Goal: Task Accomplishment & Management: Manage account settings

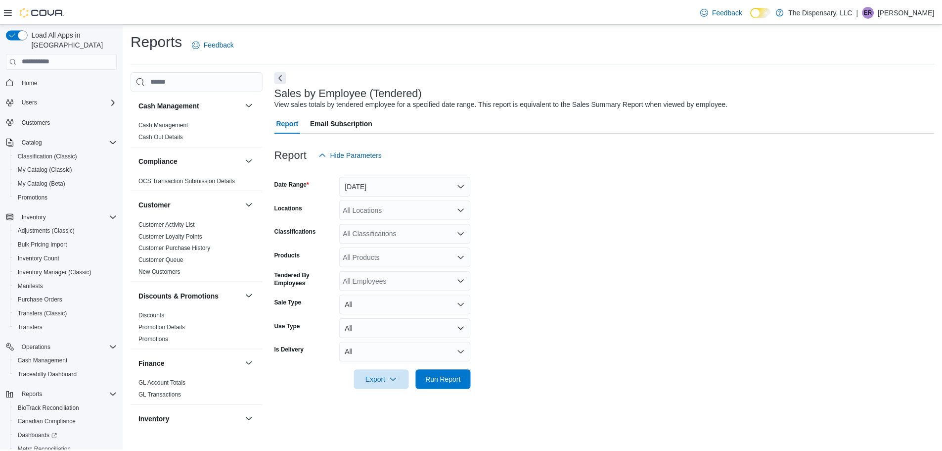
scroll to position [60, 0]
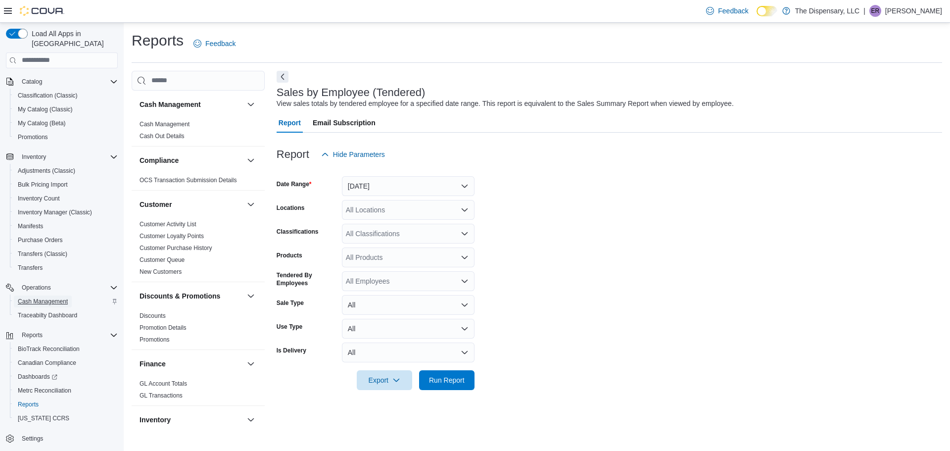
click at [56, 297] on span "Cash Management" at bounding box center [43, 301] width 50 height 8
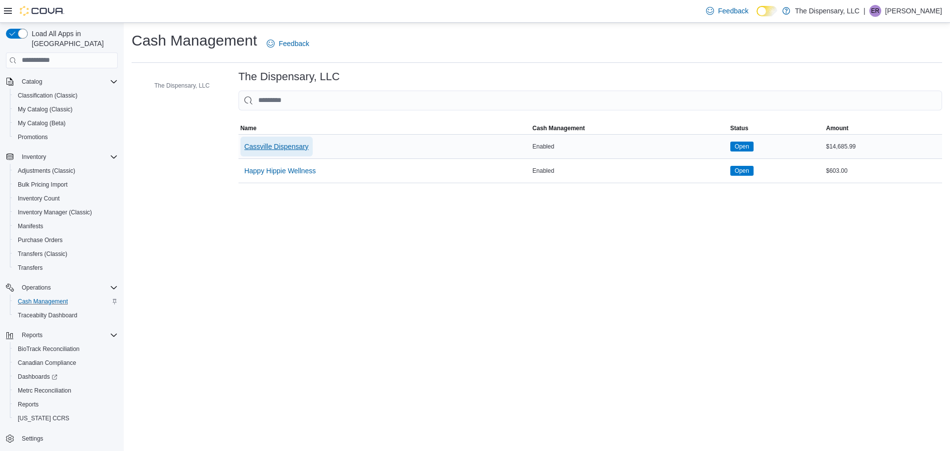
click at [303, 146] on span "Cassville Dispensary" at bounding box center [276, 146] width 64 height 10
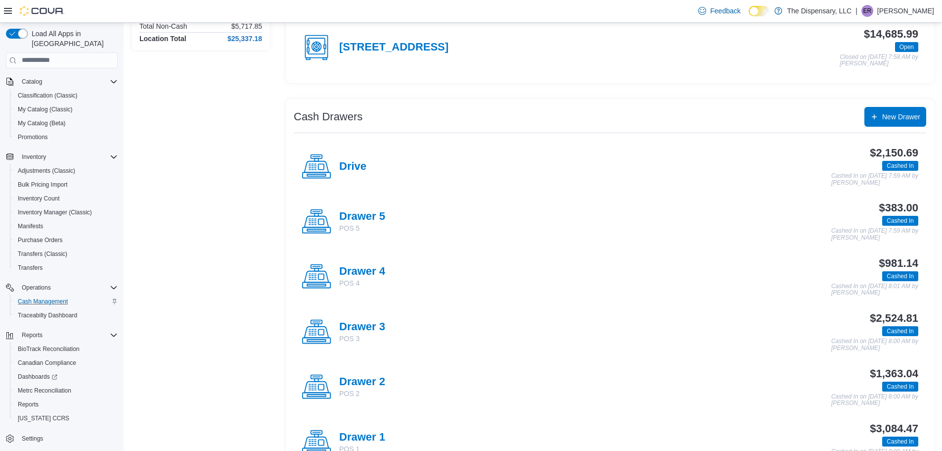
scroll to position [148, 0]
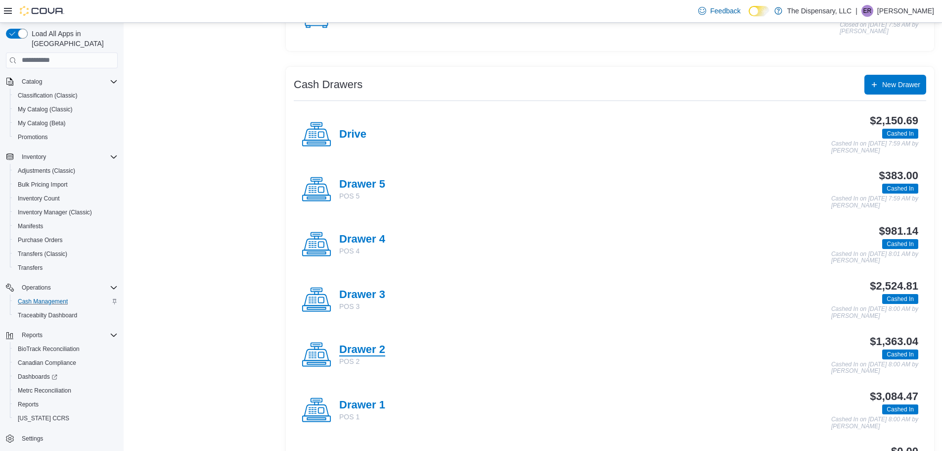
click at [357, 345] on h4 "Drawer 2" at bounding box center [362, 349] width 46 height 13
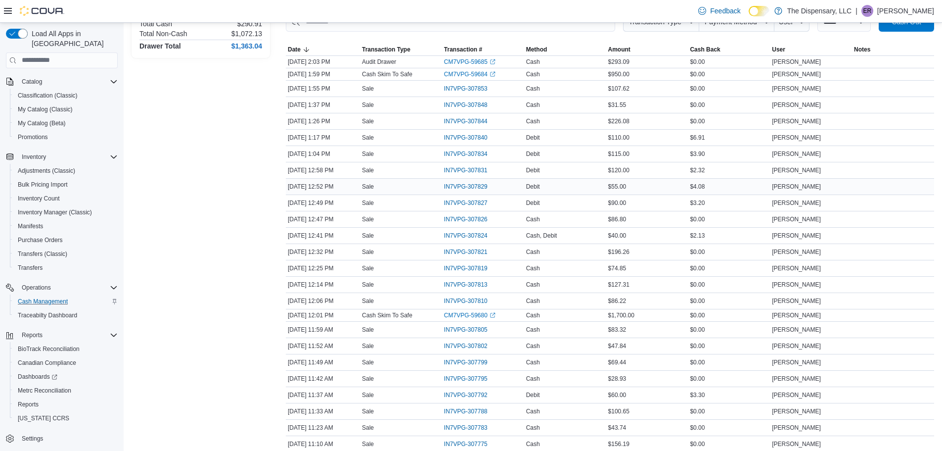
scroll to position [148, 0]
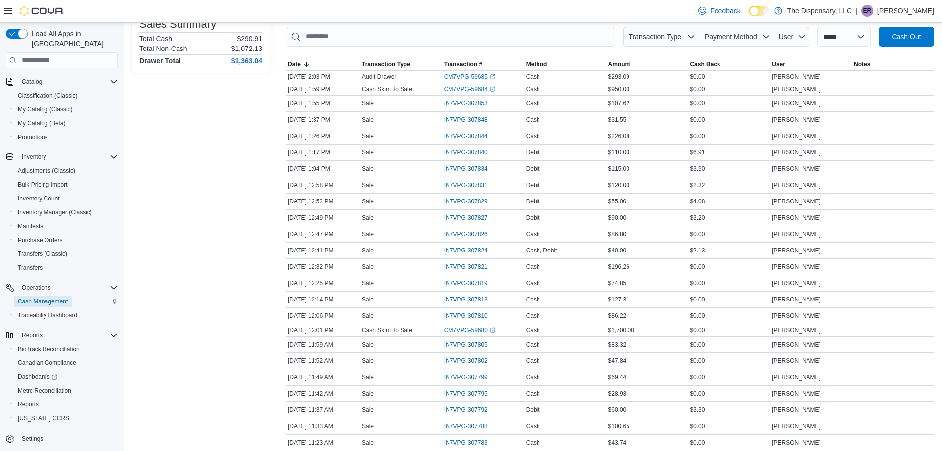
click at [53, 297] on span "Cash Management" at bounding box center [43, 301] width 50 height 8
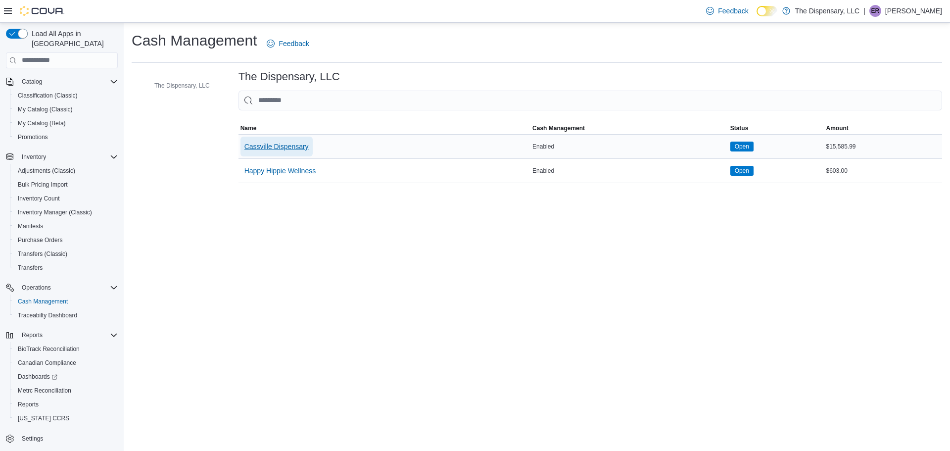
click at [278, 150] on span "Cassville Dispensary" at bounding box center [276, 146] width 64 height 10
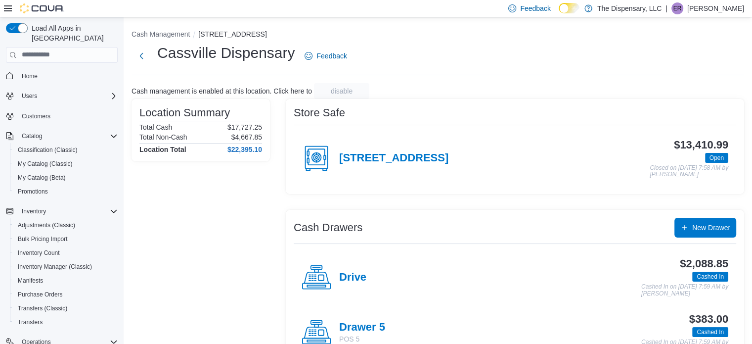
scroll to position [148, 0]
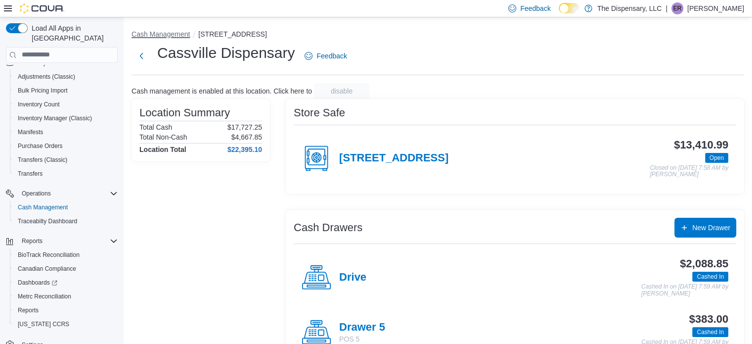
click at [181, 32] on button "Cash Management" at bounding box center [161, 34] width 58 height 8
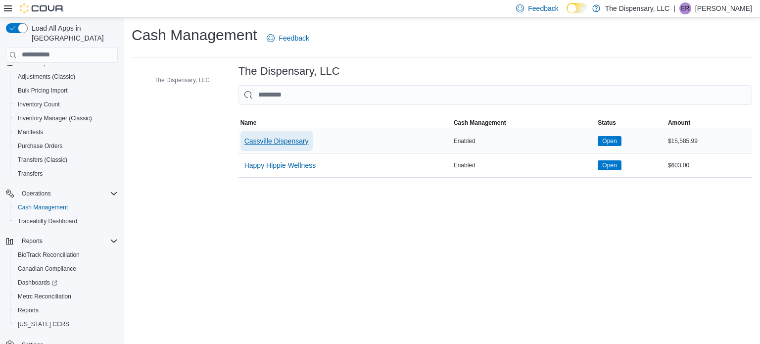
click at [291, 140] on span "Cassville Dispensary" at bounding box center [276, 141] width 64 height 10
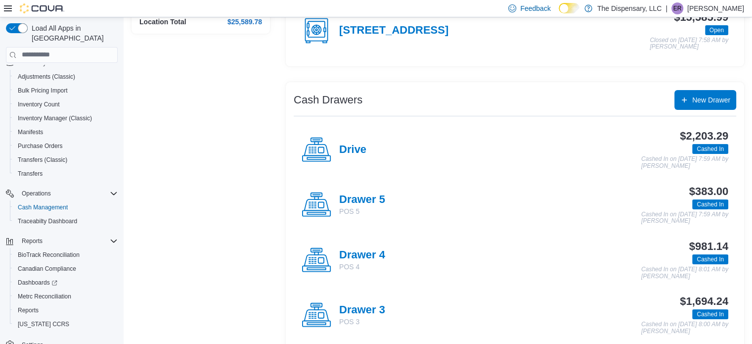
scroll to position [148, 0]
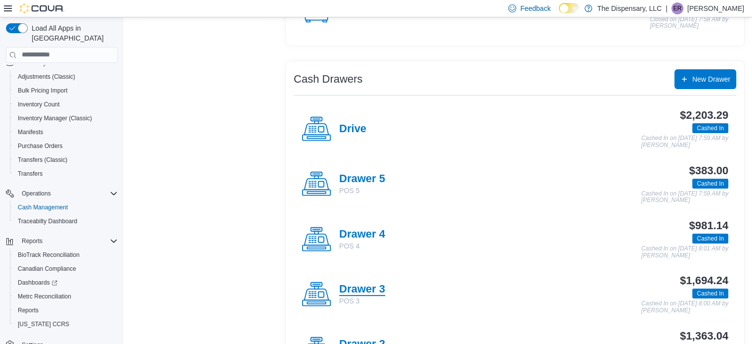
click at [376, 287] on h4 "Drawer 3" at bounding box center [362, 289] width 46 height 13
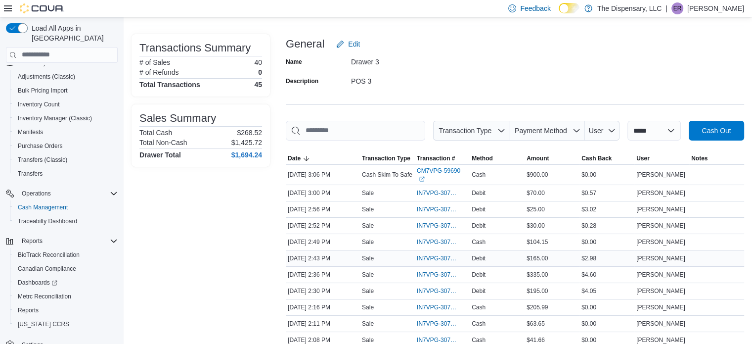
scroll to position [49, 0]
click at [441, 286] on span "IN7VPG-307869" at bounding box center [437, 290] width 41 height 8
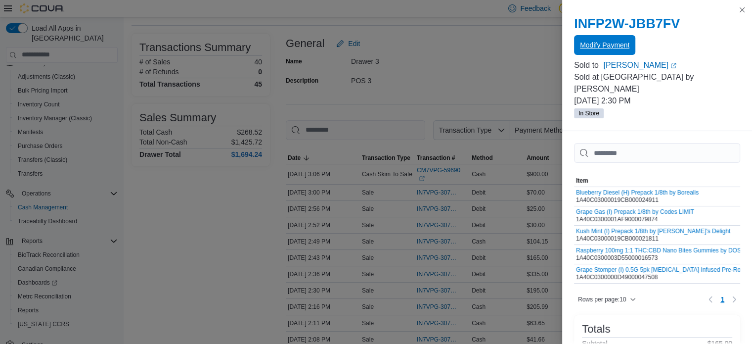
click at [622, 39] on span "Modify Payment" at bounding box center [604, 45] width 49 height 20
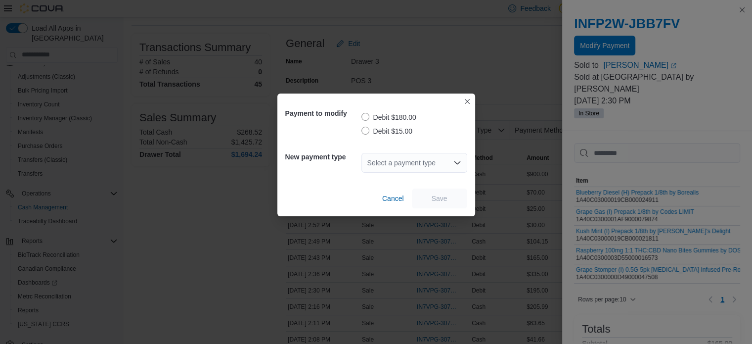
click at [366, 115] on label "Debit $180.00" at bounding box center [389, 117] width 55 height 12
click at [443, 160] on div "Select a payment type" at bounding box center [415, 163] width 106 height 20
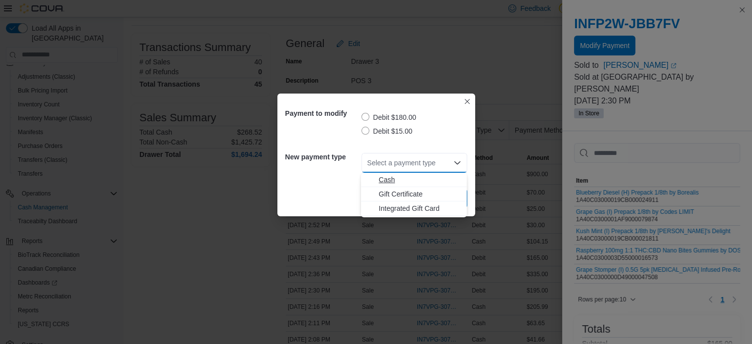
click at [390, 175] on span "Cash" at bounding box center [420, 180] width 82 height 10
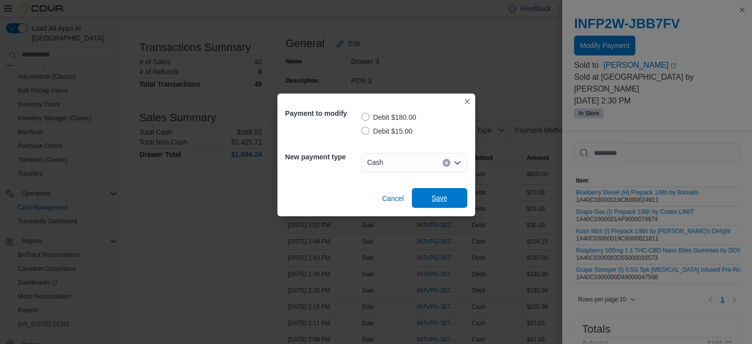
click at [445, 197] on span "Save" at bounding box center [440, 198] width 16 height 10
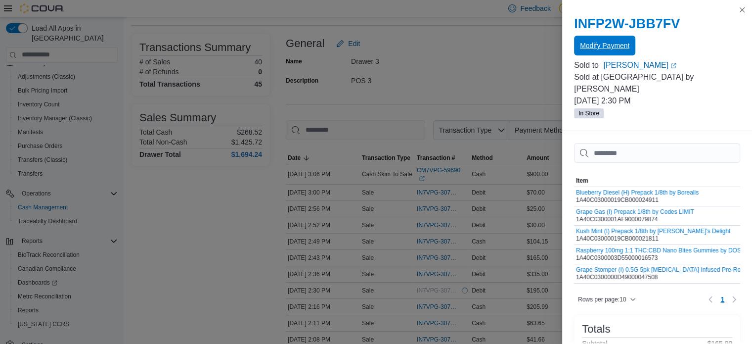
scroll to position [0, 0]
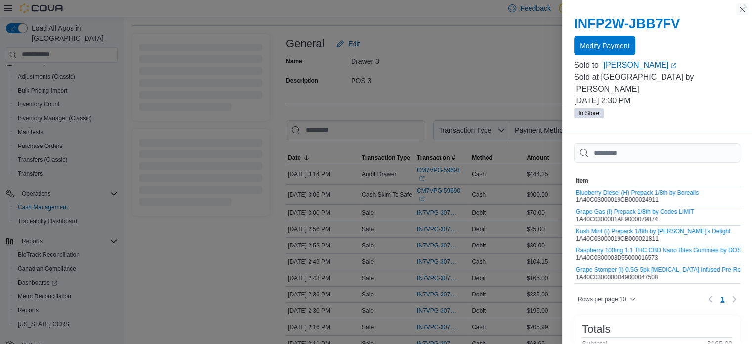
click at [744, 10] on button "Close this dialog" at bounding box center [743, 9] width 12 height 12
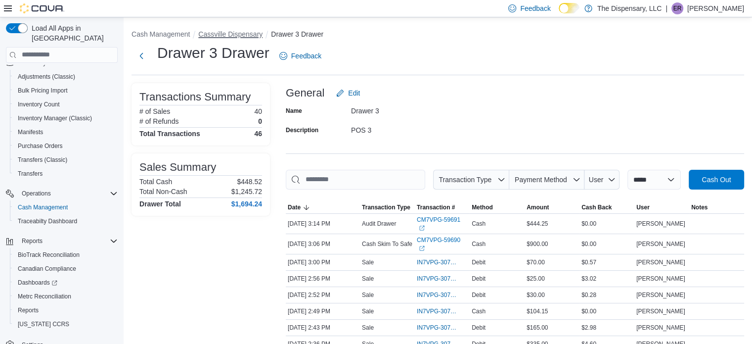
click at [226, 32] on button "Cassville Dispensary" at bounding box center [230, 34] width 64 height 8
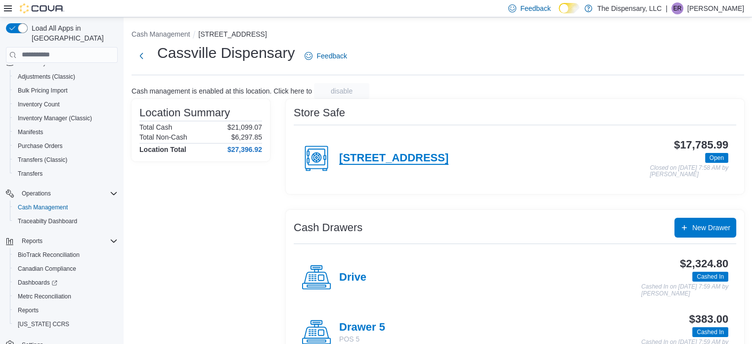
click at [404, 160] on h4 "460 State Highway 76" at bounding box center [393, 158] width 109 height 13
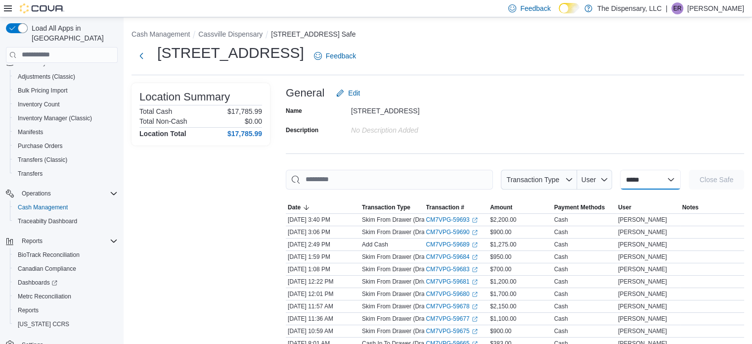
click at [659, 178] on select "**********" at bounding box center [650, 180] width 61 height 20
select select "**********"
click at [620, 170] on select "**********" at bounding box center [650, 180] width 61 height 20
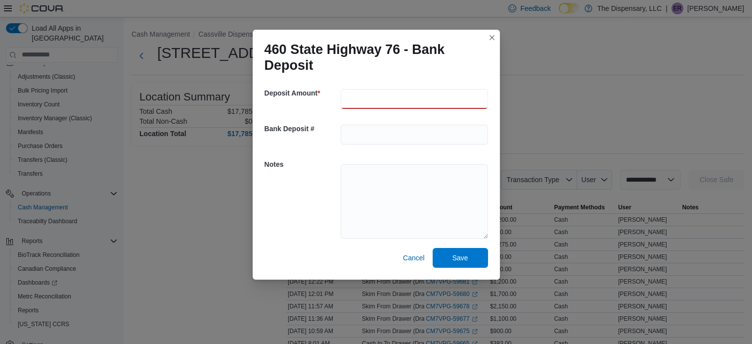
click at [410, 94] on input "number" at bounding box center [414, 99] width 147 height 20
type input "*****"
click at [423, 197] on textarea at bounding box center [414, 201] width 147 height 74
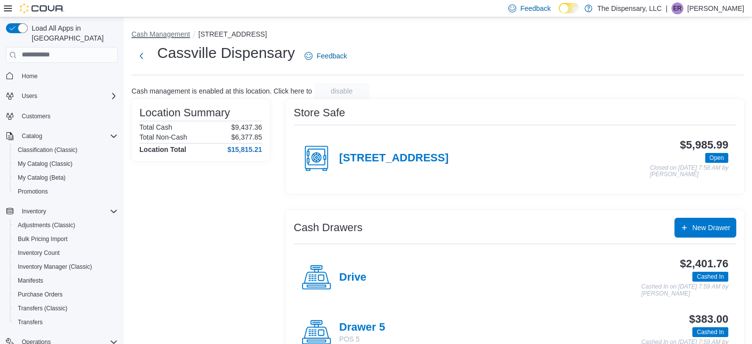
click at [156, 34] on button "Cash Management" at bounding box center [161, 34] width 58 height 8
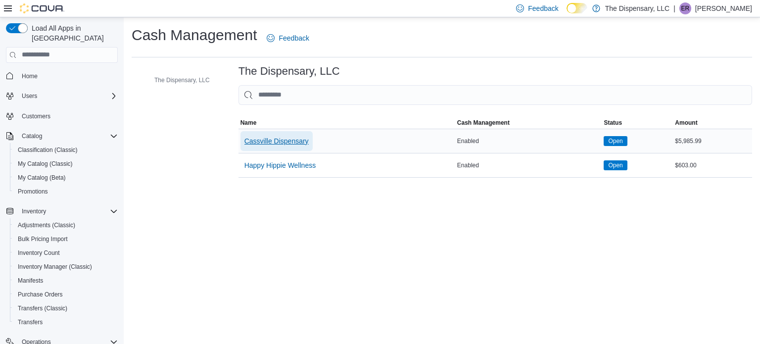
click at [279, 138] on span "Cassville Dispensary" at bounding box center [276, 141] width 64 height 10
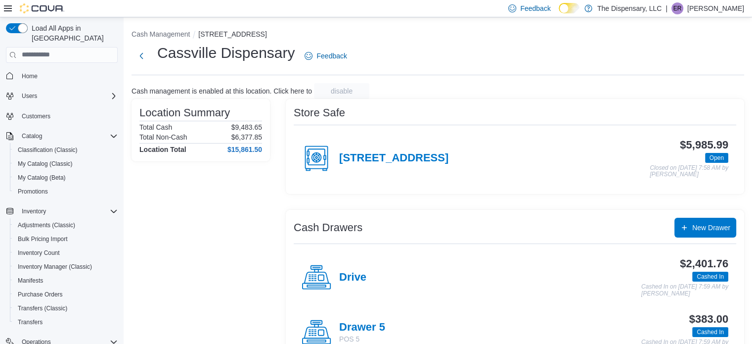
scroll to position [198, 0]
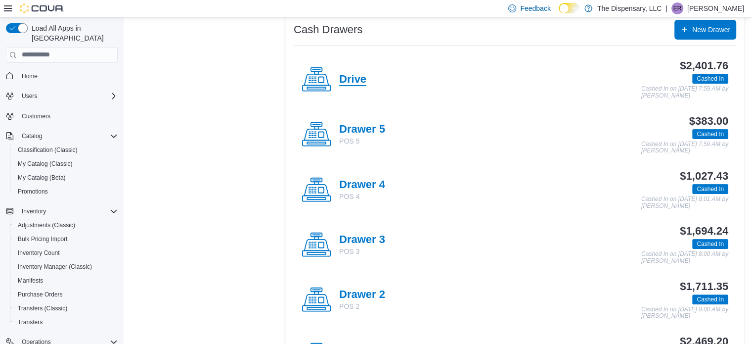
click at [352, 79] on h4 "Drive" at bounding box center [352, 79] width 27 height 13
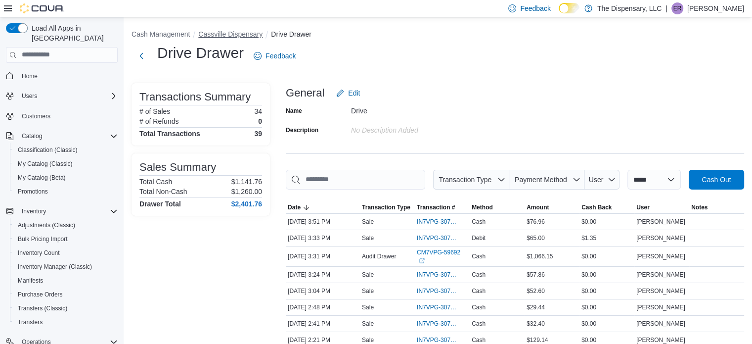
click at [215, 37] on button "Cassville Dispensary" at bounding box center [230, 34] width 64 height 8
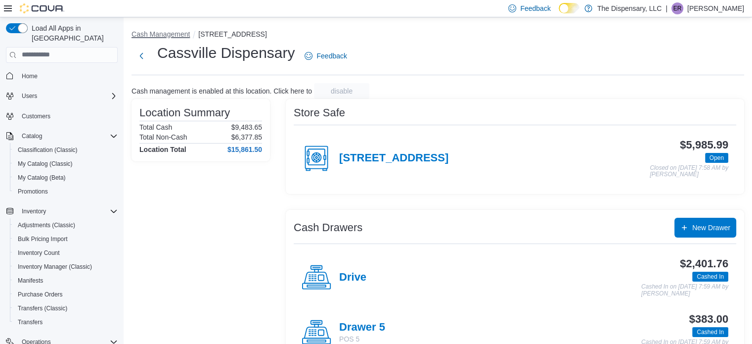
click at [164, 35] on button "Cash Management" at bounding box center [161, 34] width 58 height 8
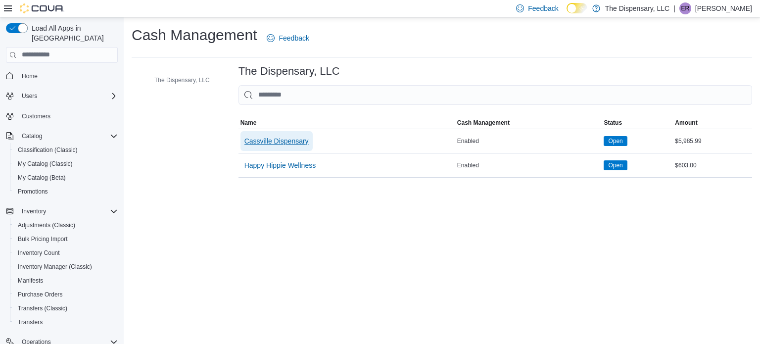
drag, startPoint x: 270, startPoint y: 138, endPoint x: 302, endPoint y: 162, distance: 40.7
click at [270, 138] on span "Cassville Dispensary" at bounding box center [276, 141] width 64 height 10
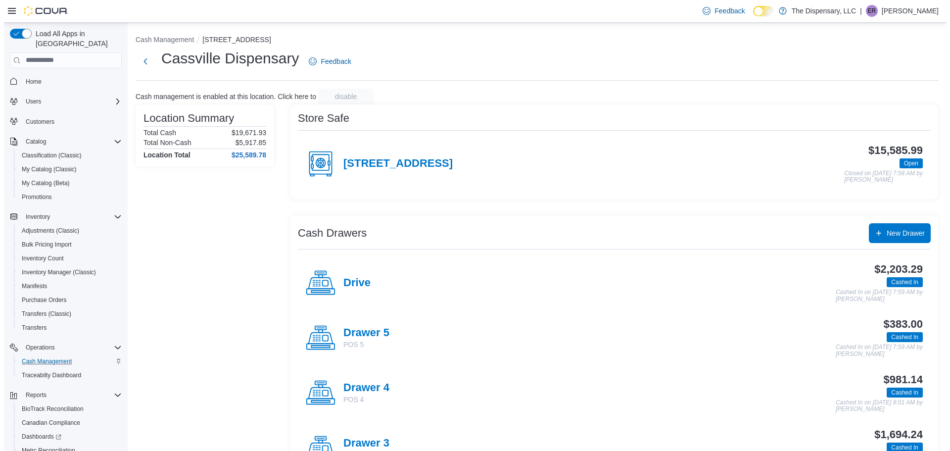
scroll to position [60, 0]
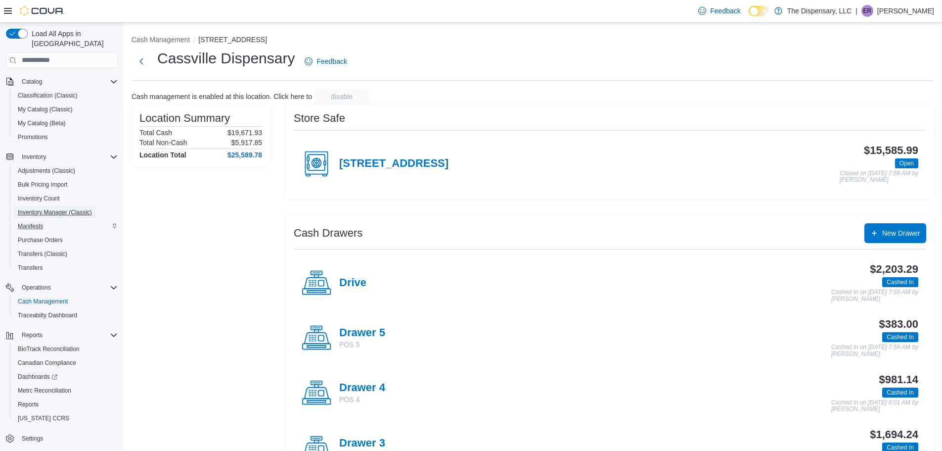
drag, startPoint x: 34, startPoint y: 198, endPoint x: 50, endPoint y: 212, distance: 21.4
click at [34, 206] on span "Inventory Manager (Classic)" at bounding box center [55, 212] width 74 height 12
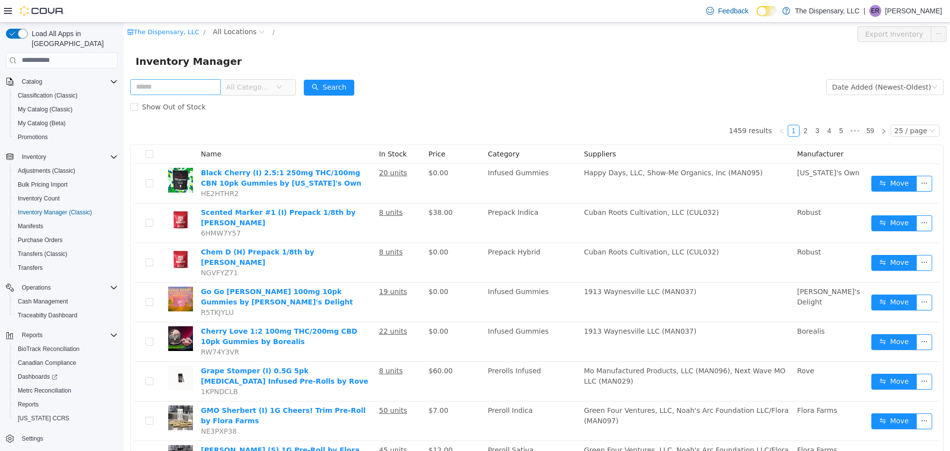
click at [148, 90] on input "text" at bounding box center [175, 87] width 91 height 16
type input "*******"
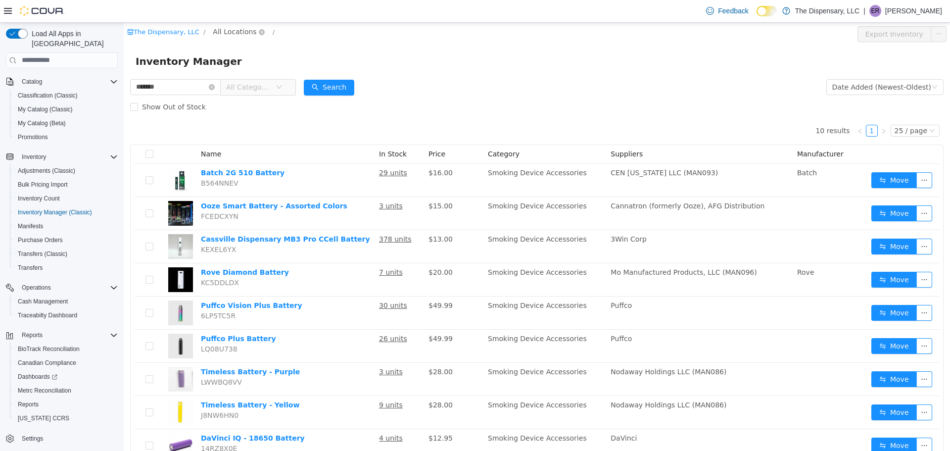
click at [222, 31] on span "All Locations" at bounding box center [235, 31] width 44 height 11
click at [259, 86] on span "Cassville Dispensary" at bounding box center [262, 85] width 71 height 8
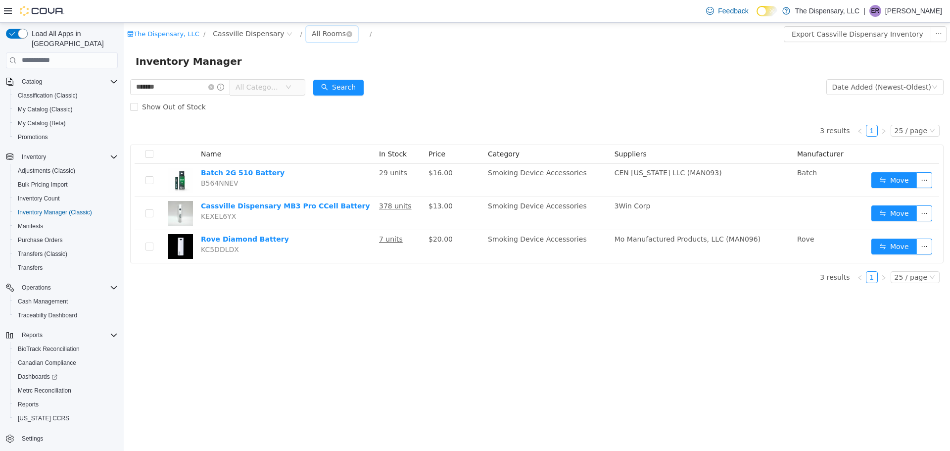
click at [312, 29] on div "All Rooms" at bounding box center [329, 33] width 34 height 15
click at [312, 86] on li "Back Room" at bounding box center [317, 85] width 59 height 16
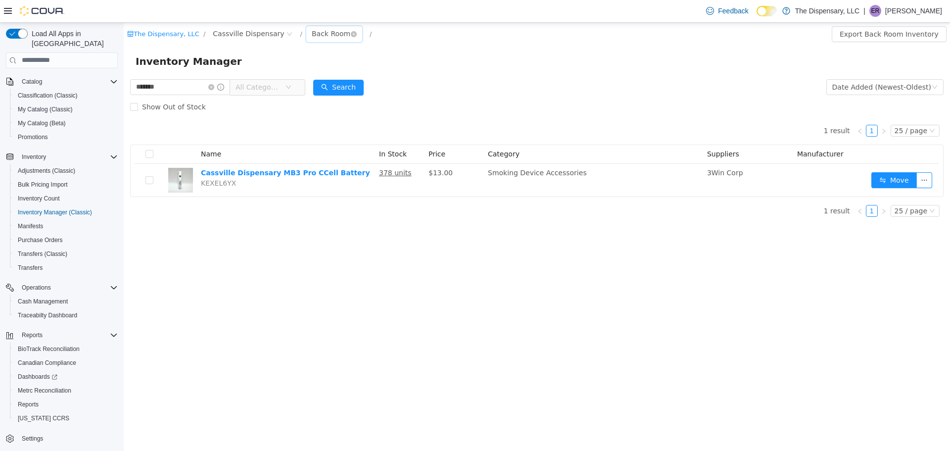
click at [312, 34] on div "Back Room" at bounding box center [331, 33] width 39 height 15
click at [310, 63] on li "Front Room" at bounding box center [317, 69] width 59 height 16
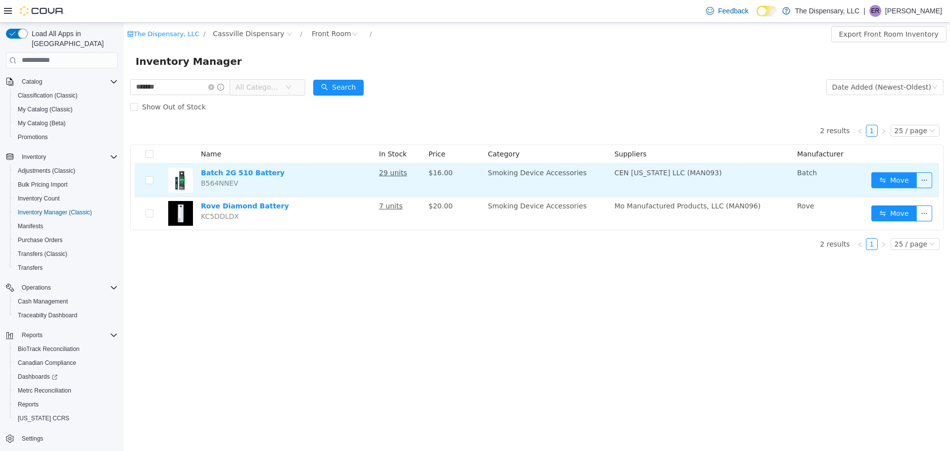
click at [244, 167] on td "Batch 2G 510 Battery B564NNEV" at bounding box center [286, 179] width 178 height 33
click at [244, 175] on link "Batch 2G 510 Battery" at bounding box center [243, 172] width 84 height 8
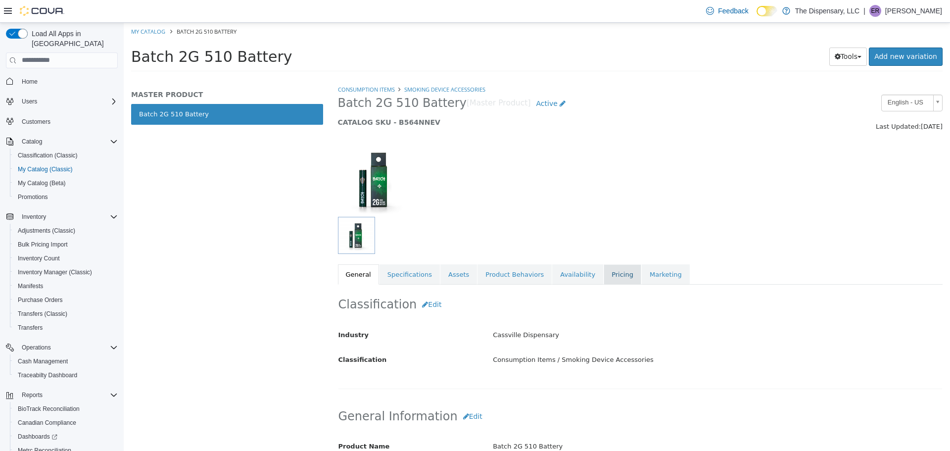
click at [604, 269] on link "Pricing" at bounding box center [623, 274] width 38 height 21
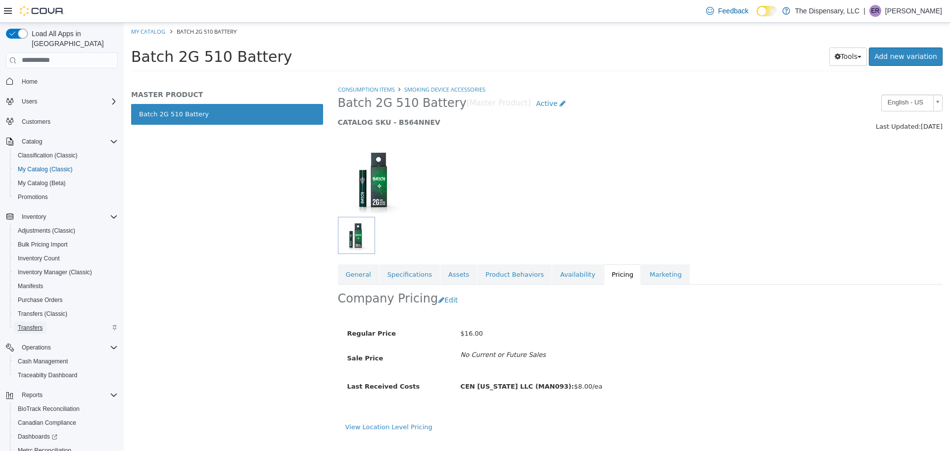
click at [32, 324] on span "Transfers" at bounding box center [30, 328] width 25 height 8
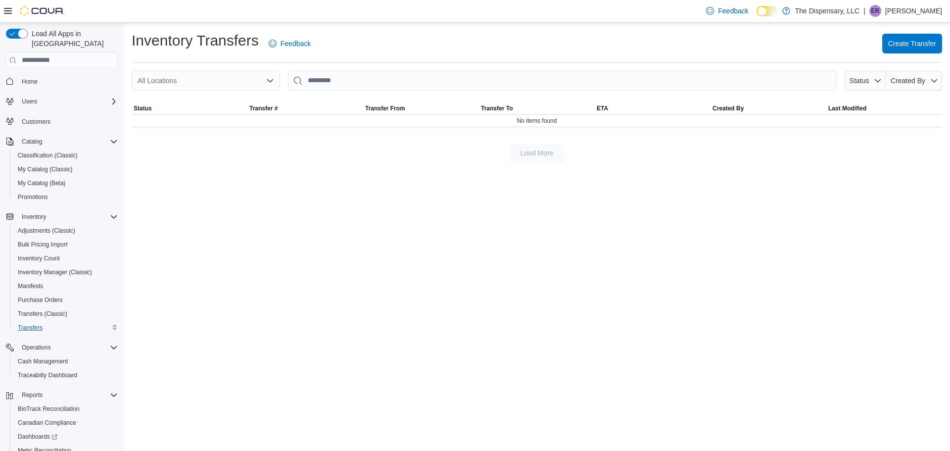
click at [913, 53] on div "Inventory Transfers Feedback Create Transfer" at bounding box center [537, 44] width 810 height 26
click at [913, 47] on span "Create Transfer" at bounding box center [912, 43] width 48 height 10
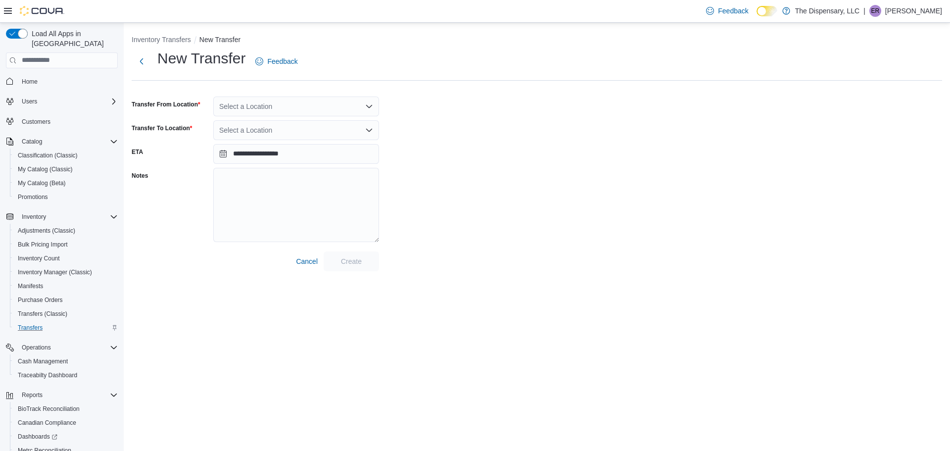
click at [254, 112] on div "Select a Location" at bounding box center [296, 106] width 166 height 20
click at [268, 139] on span "Cassville Dispensary" at bounding box center [278, 138] width 64 height 10
click at [270, 133] on div at bounding box center [296, 130] width 166 height 20
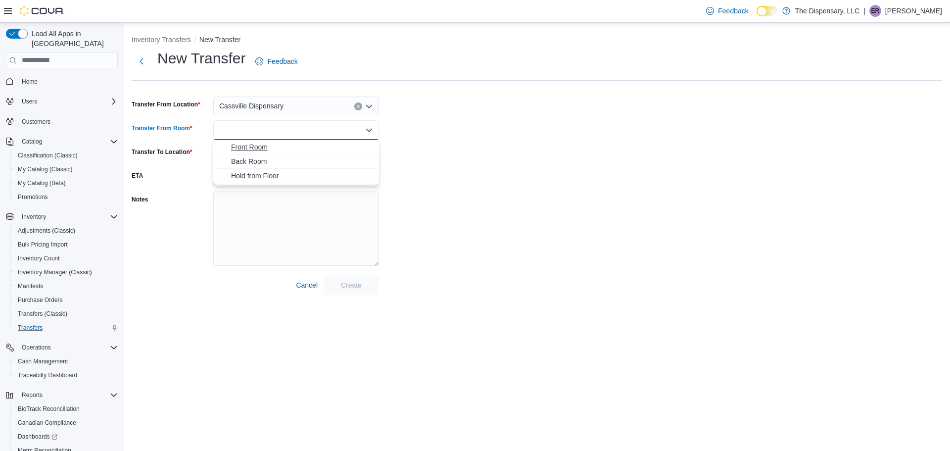
click at [266, 149] on span "Front Room" at bounding box center [302, 147] width 142 height 10
click at [262, 155] on div "Select a Location" at bounding box center [296, 154] width 166 height 20
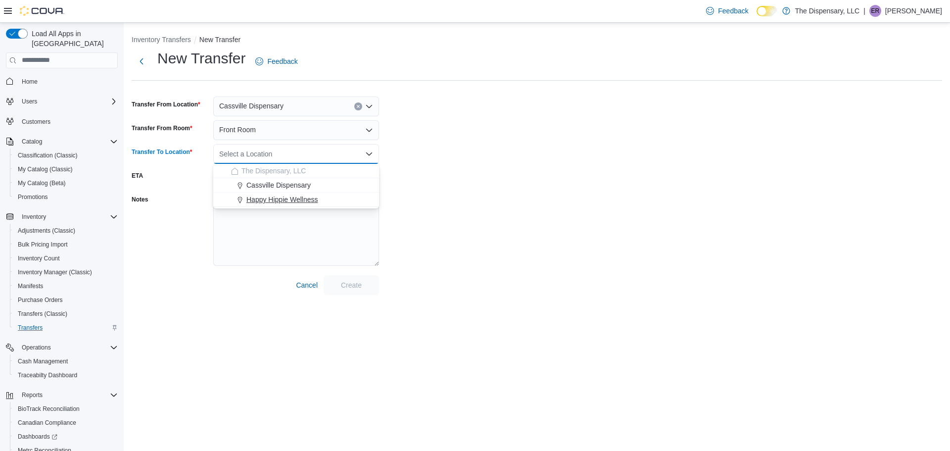
click at [260, 195] on span "Happy Hippie Wellness" at bounding box center [281, 199] width 71 height 10
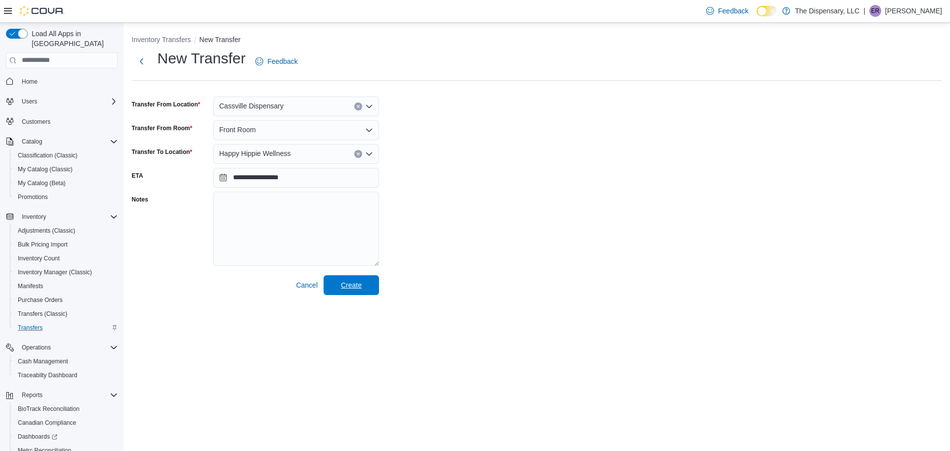
drag, startPoint x: 350, startPoint y: 288, endPoint x: 208, endPoint y: 289, distance: 142.0
click at [240, 372] on div "**********" at bounding box center [537, 237] width 826 height 428
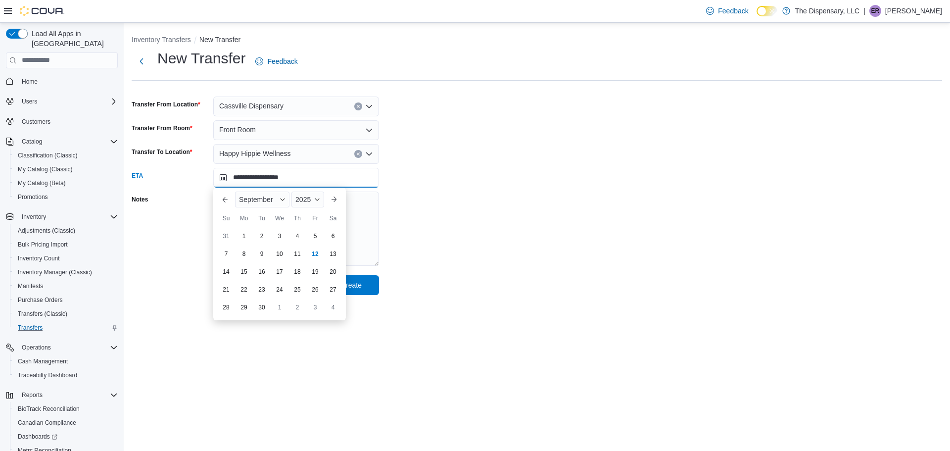
click at [223, 176] on input "**********" at bounding box center [296, 178] width 166 height 20
click at [317, 248] on div "12" at bounding box center [314, 253] width 17 height 17
type input "**********"
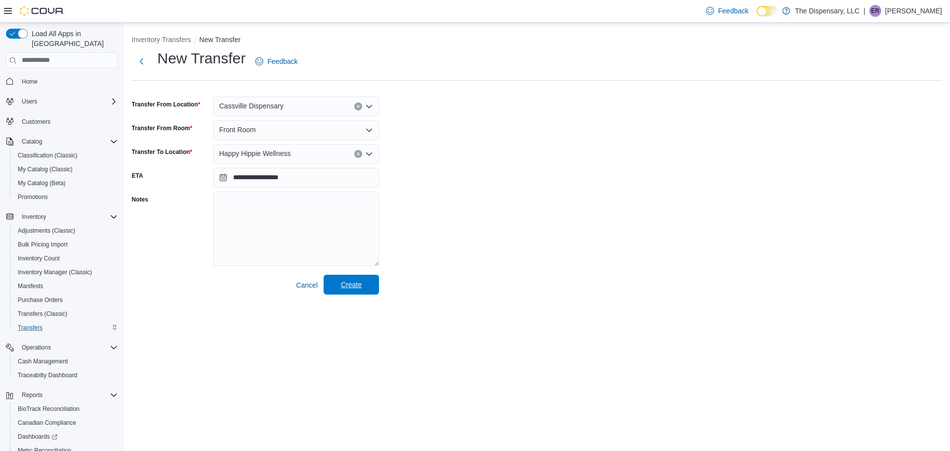
click at [360, 282] on span "Create" at bounding box center [351, 285] width 21 height 10
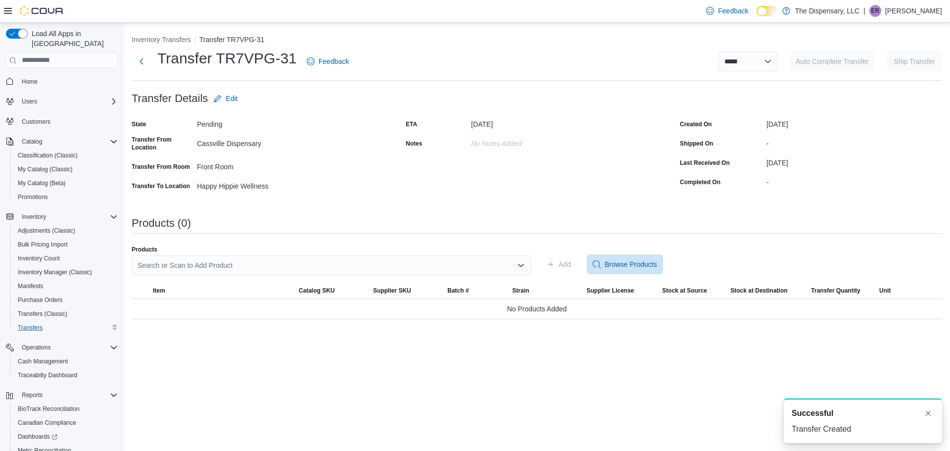
click at [171, 260] on div "Search or Scan to Add Product" at bounding box center [331, 265] width 399 height 20
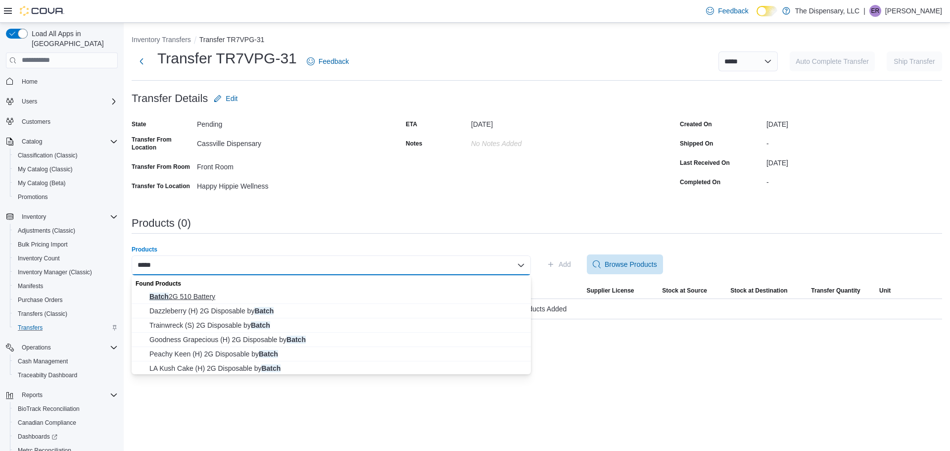
type input "*****"
click at [185, 299] on span "Batch 2G 510 Battery" at bounding box center [337, 296] width 376 height 10
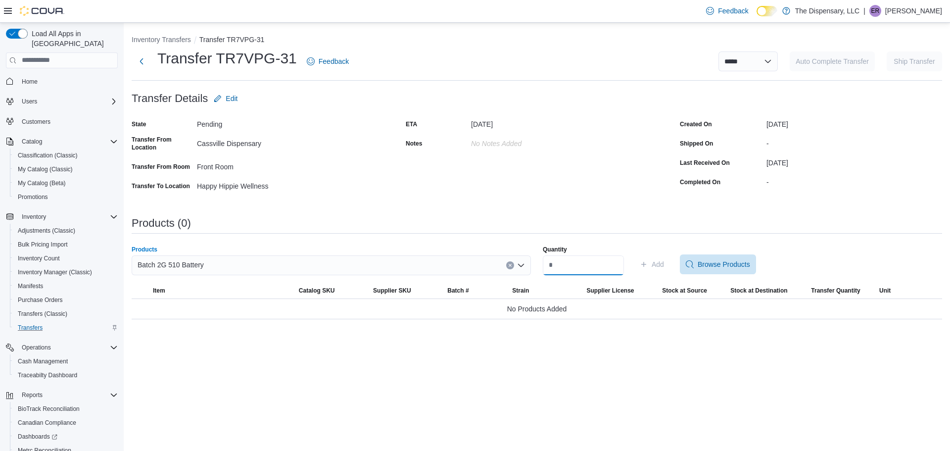
click at [598, 264] on input "Quantity" at bounding box center [583, 265] width 81 height 20
type input "**"
click at [663, 267] on span "Add" at bounding box center [658, 264] width 12 height 10
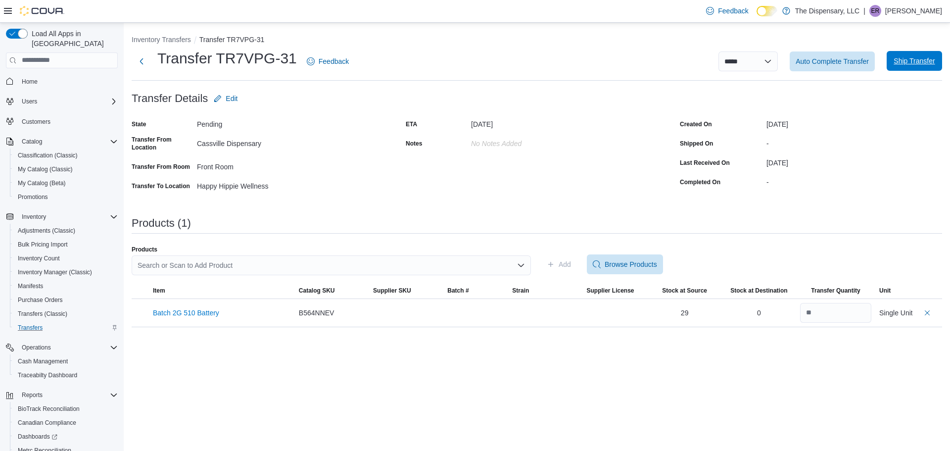
click at [916, 57] on span "Ship Transfer" at bounding box center [913, 61] width 41 height 10
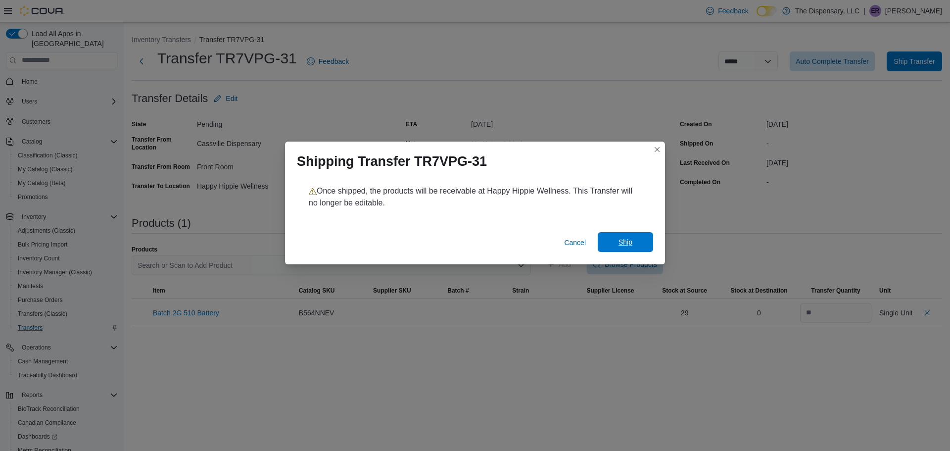
click at [617, 244] on span "Ship" at bounding box center [626, 242] width 44 height 20
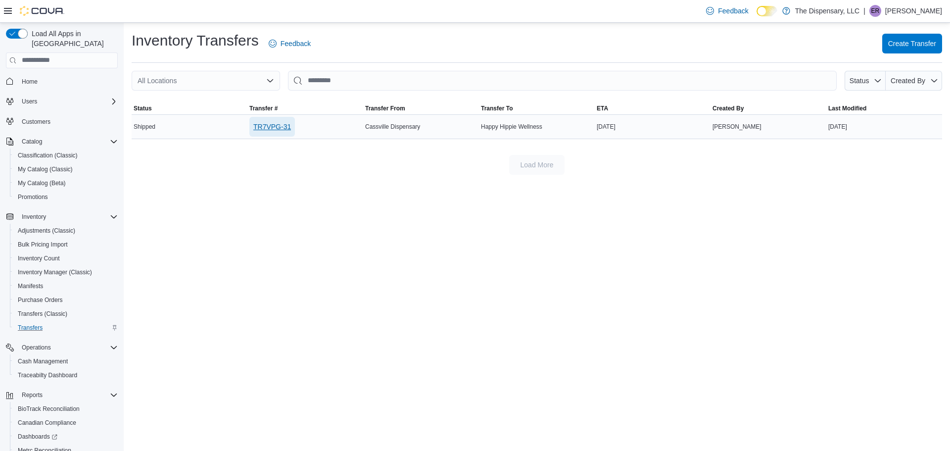
click at [274, 126] on span "TR7VPG-31" at bounding box center [272, 127] width 38 height 10
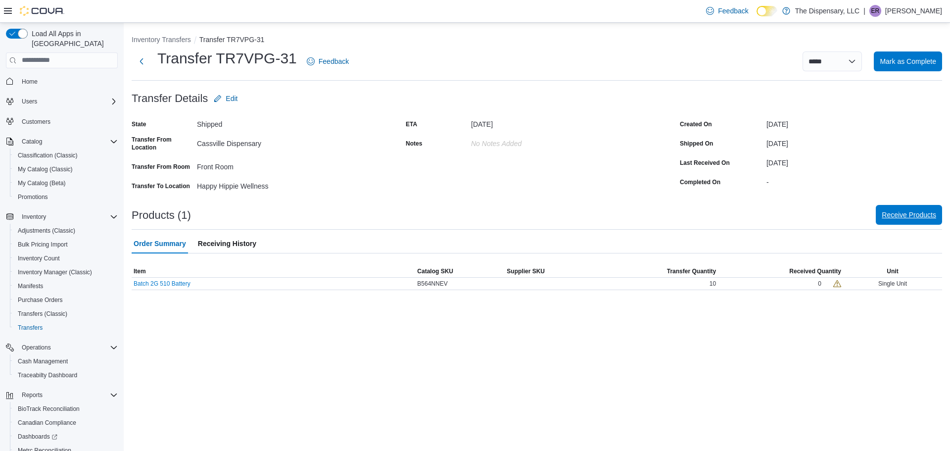
click at [905, 216] on span "Receive Products" at bounding box center [909, 215] width 54 height 10
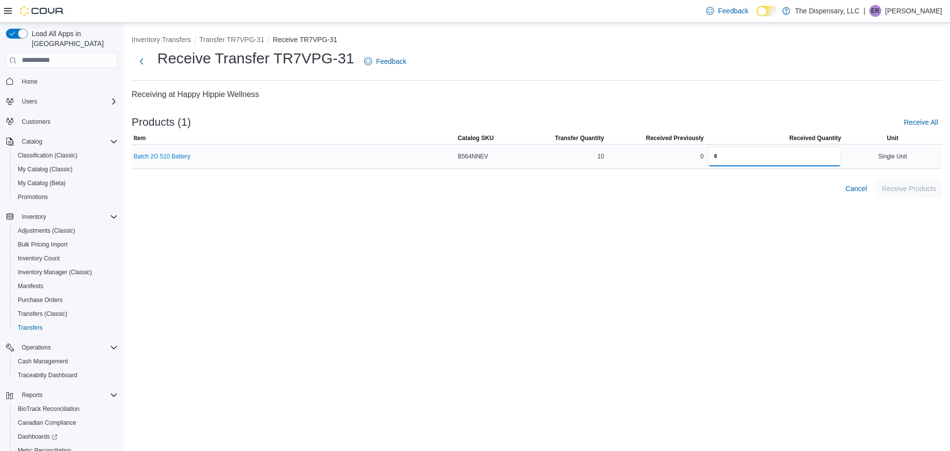
click at [717, 154] on input "number" at bounding box center [774, 156] width 134 height 20
click at [728, 158] on input "**" at bounding box center [774, 156] width 134 height 20
type input "**"
click at [910, 185] on span "Receive Products" at bounding box center [909, 188] width 54 height 10
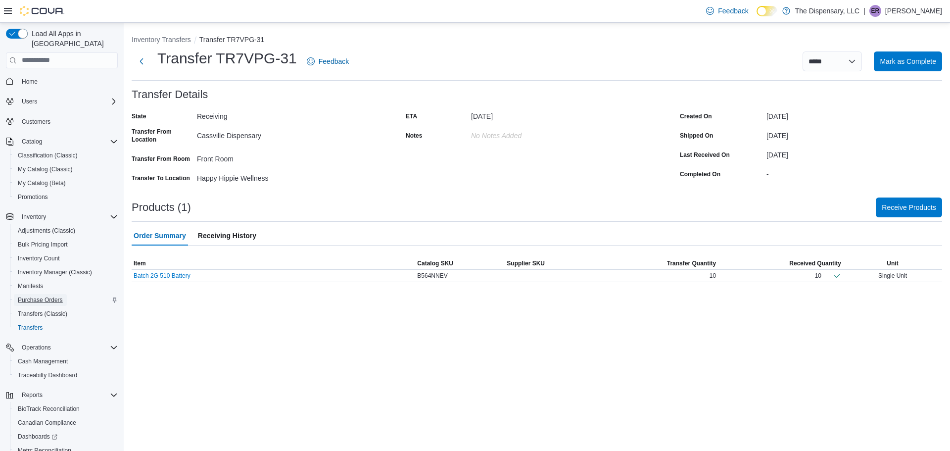
click at [48, 296] on span "Purchase Orders" at bounding box center [40, 300] width 45 height 8
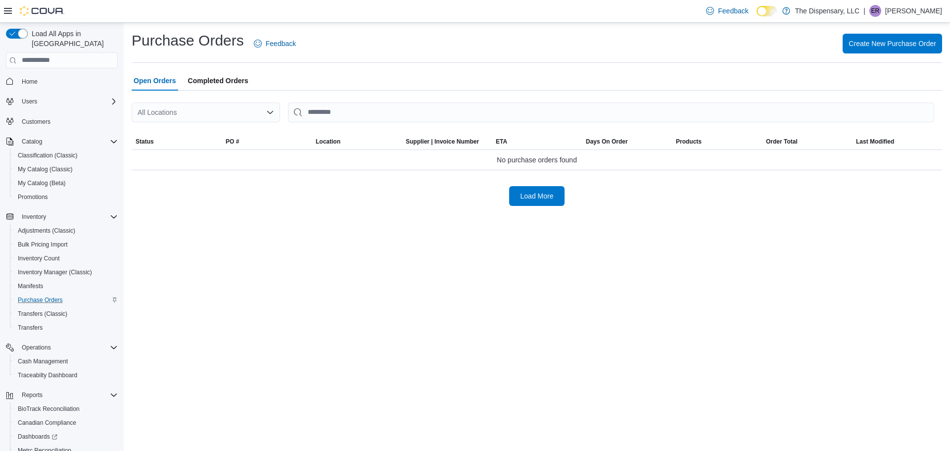
click at [212, 81] on span "Completed Orders" at bounding box center [218, 81] width 60 height 20
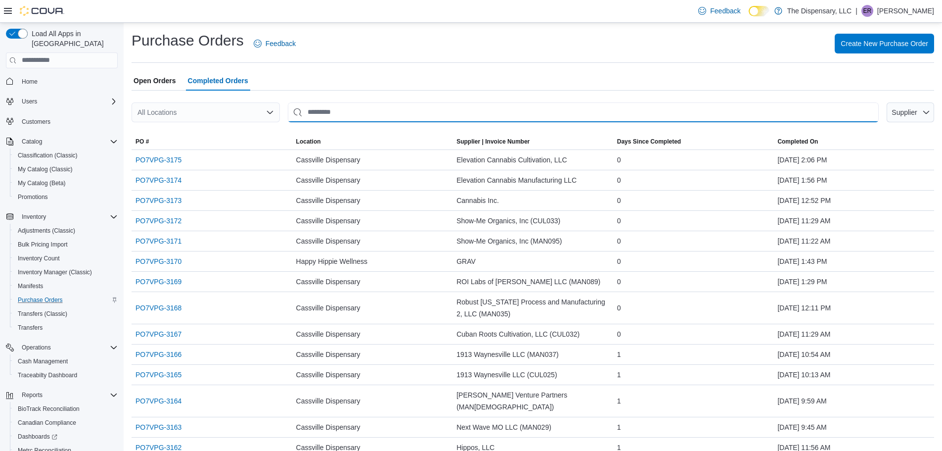
click at [310, 110] on input "This is a search bar. After typing your query, hit enter to filter the results …" at bounding box center [583, 112] width 591 height 20
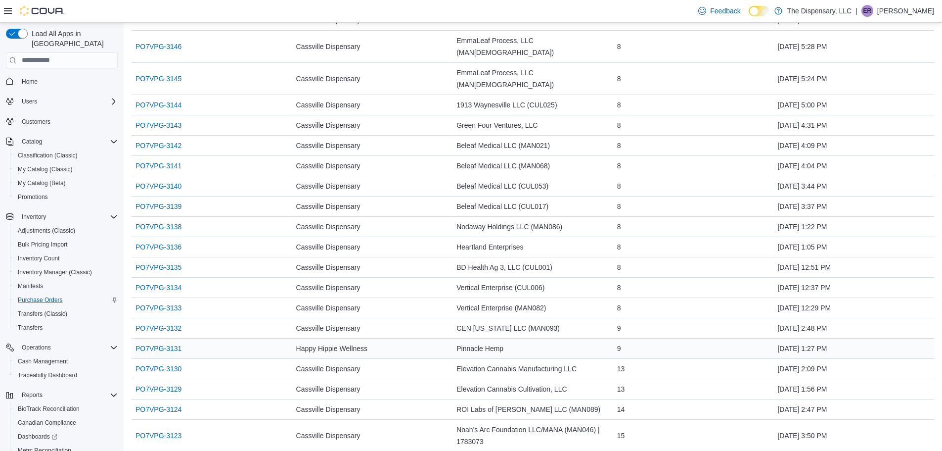
scroll to position [781, 0]
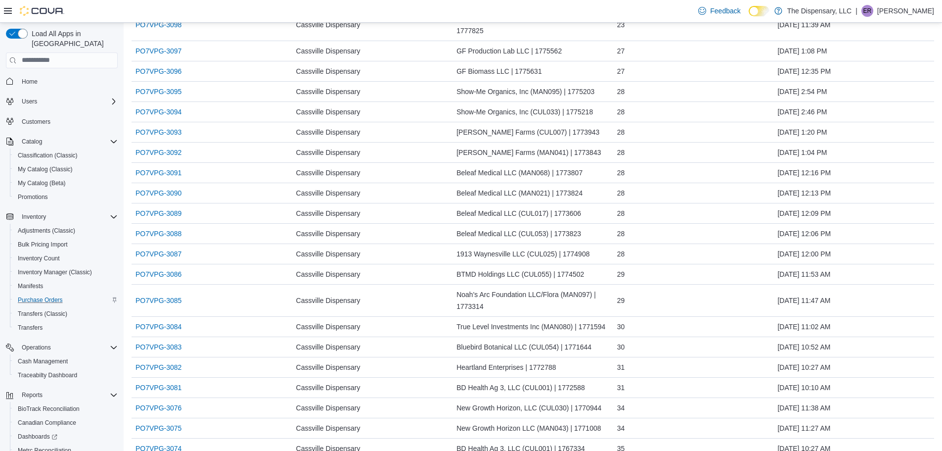
scroll to position [1866, 0]
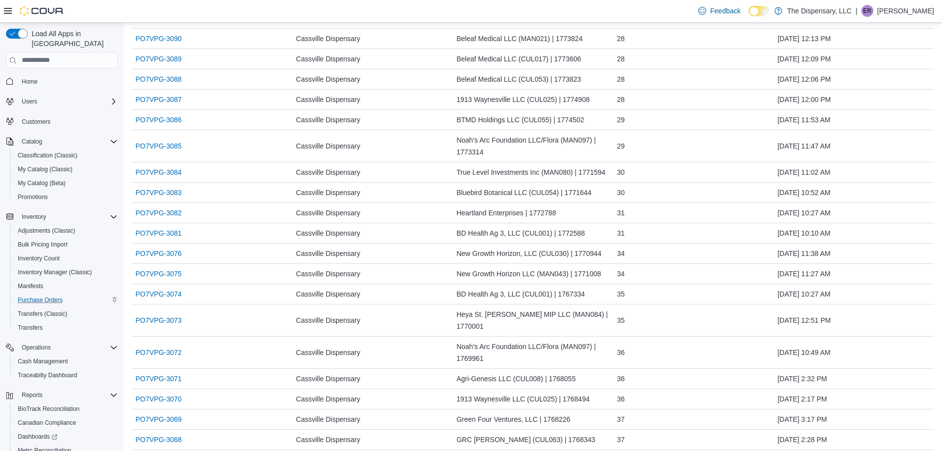
drag, startPoint x: 532, startPoint y: 415, endPoint x: 531, endPoint y: 423, distance: 7.5
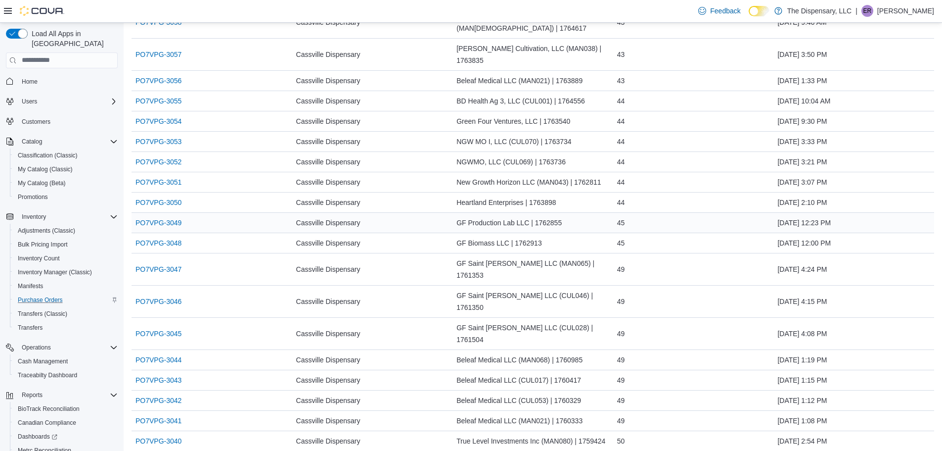
scroll to position [2509, 0]
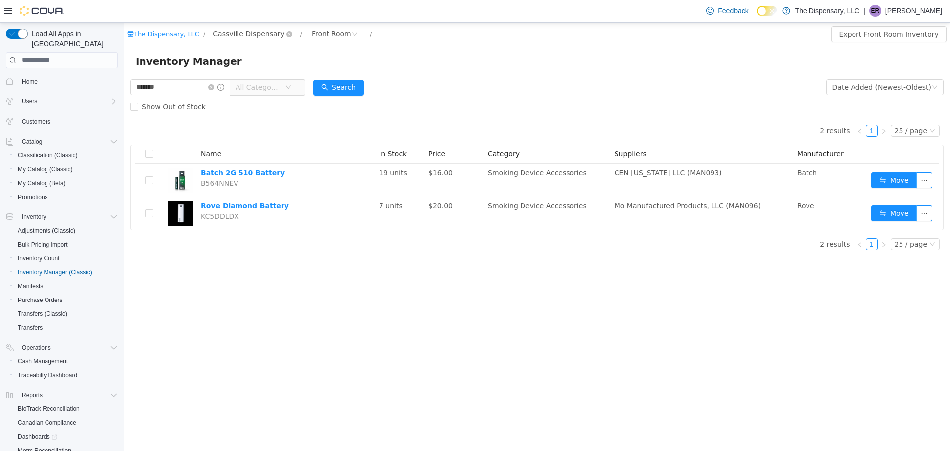
click at [234, 31] on span "Cassville Dispensary" at bounding box center [248, 33] width 71 height 11
click at [250, 100] on span "Happy Hippie Wellness" at bounding box center [266, 104] width 79 height 8
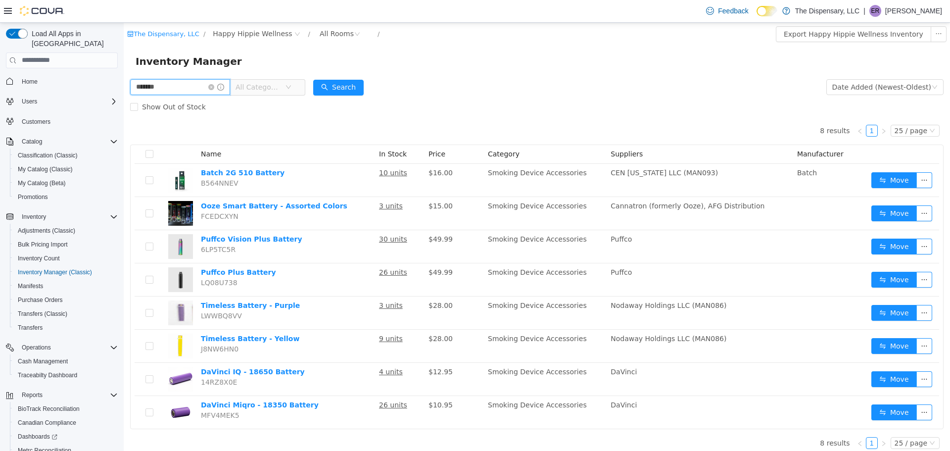
click at [218, 90] on input "*******" at bounding box center [180, 87] width 100 height 16
click at [214, 85] on icon "icon: close-circle" at bounding box center [211, 87] width 6 height 6
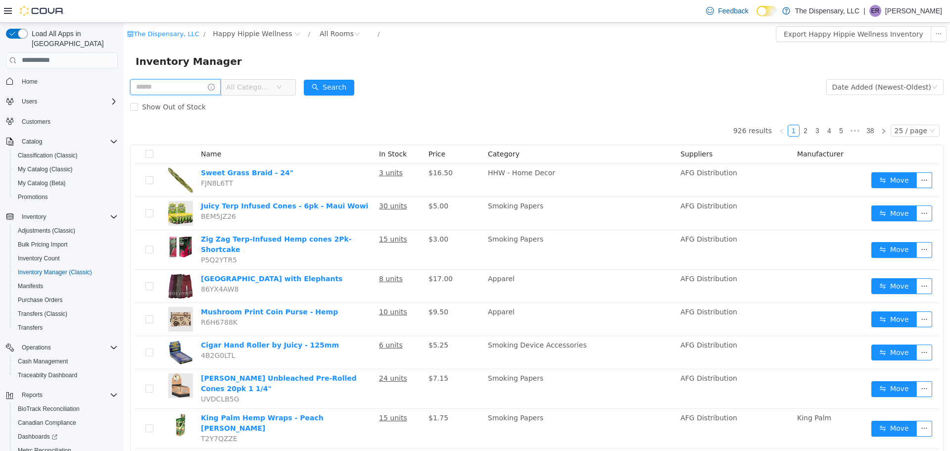
click at [160, 88] on input "text" at bounding box center [175, 87] width 91 height 16
type input "*******"
